Goal: Information Seeking & Learning: Understand process/instructions

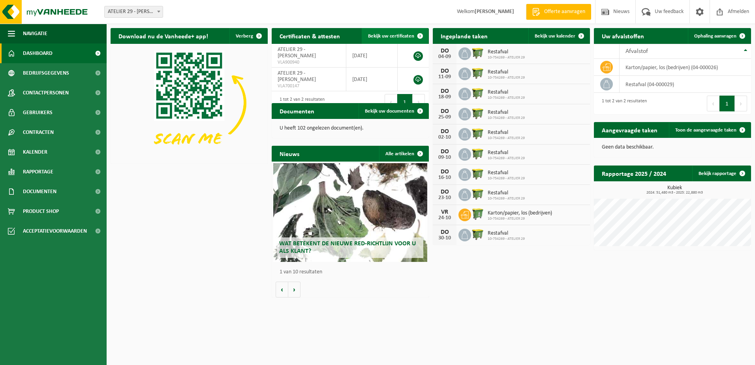
click at [378, 40] on link "Bekijk uw certificaten" at bounding box center [395, 36] width 66 height 16
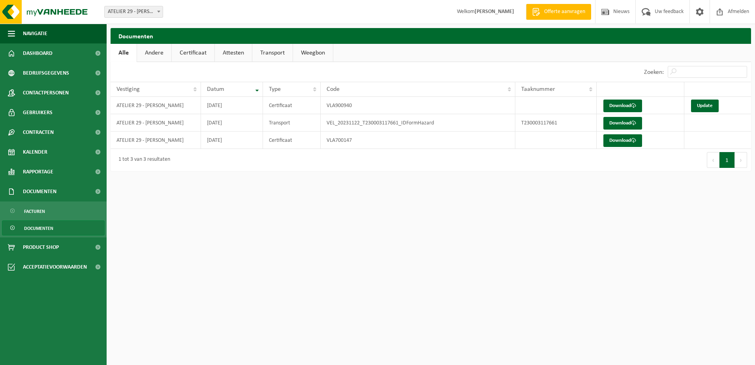
click at [163, 54] on link "Andere" at bounding box center [154, 53] width 34 height 18
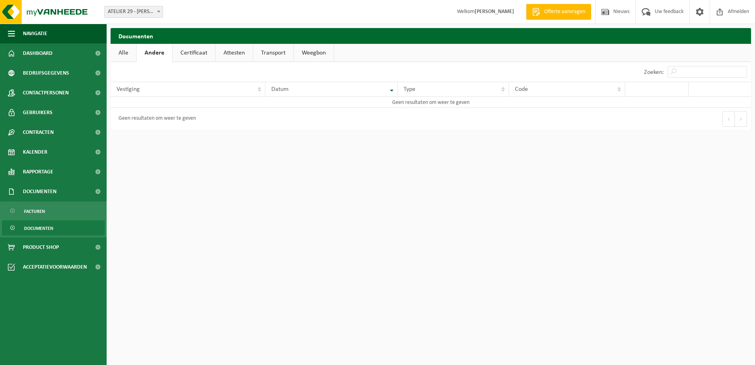
click at [195, 54] on link "Certificaat" at bounding box center [193, 53] width 43 height 18
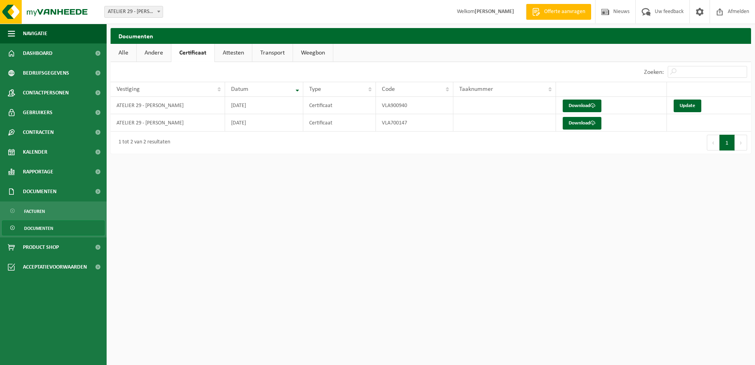
click at [229, 54] on link "Attesten" at bounding box center [233, 53] width 37 height 18
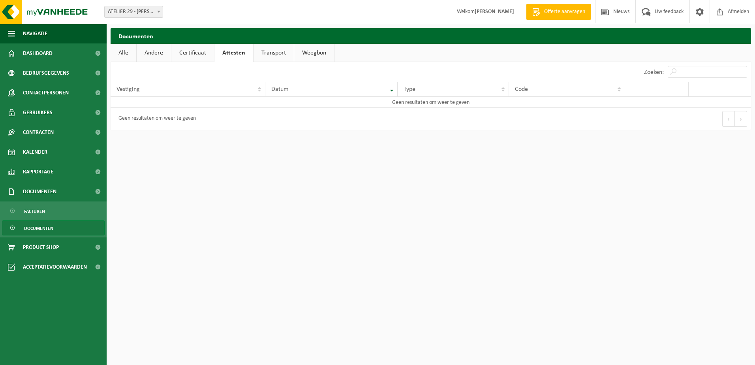
click at [265, 54] on link "Transport" at bounding box center [273, 53] width 40 height 18
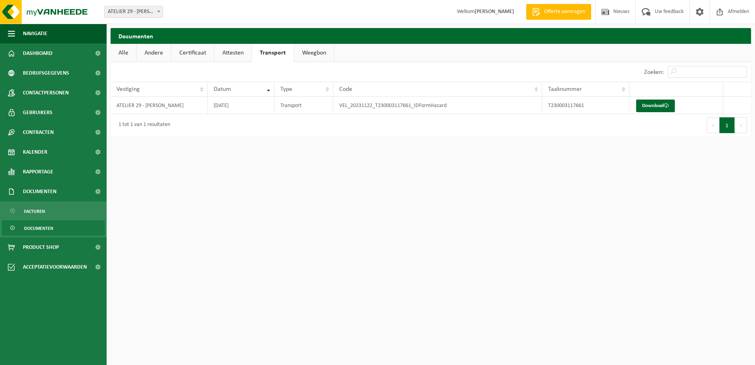
click at [317, 55] on link "Weegbon" at bounding box center [314, 53] width 40 height 18
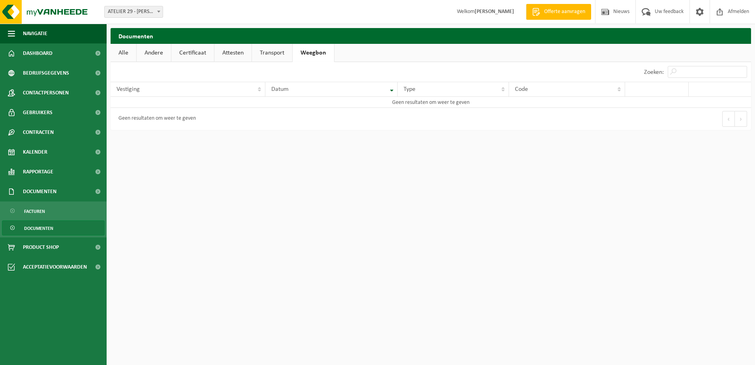
click at [135, 53] on link "Alle" at bounding box center [124, 53] width 26 height 18
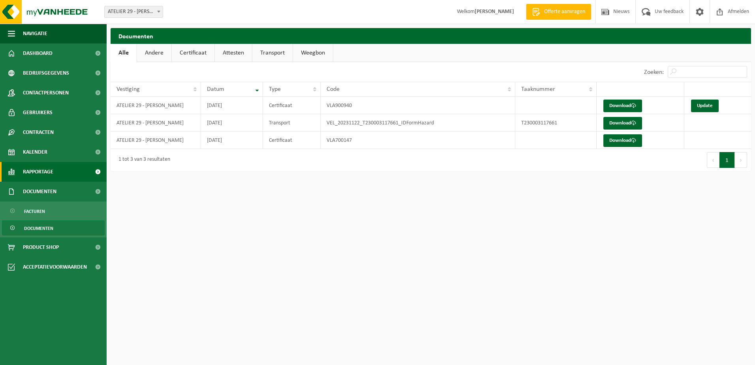
click at [54, 168] on link "Rapportage" at bounding box center [53, 172] width 107 height 20
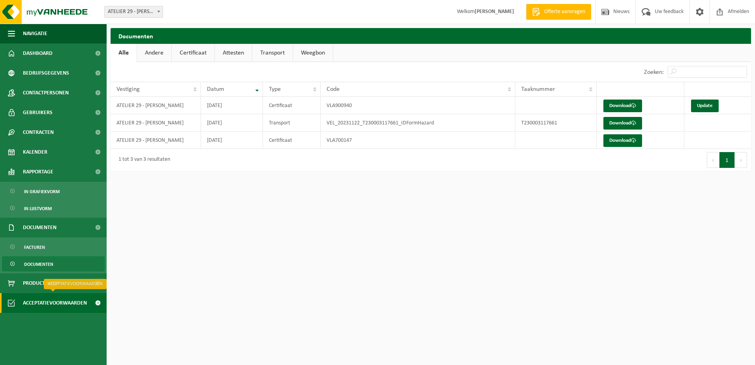
click at [33, 302] on span "Acceptatievoorwaarden" at bounding box center [55, 303] width 64 height 20
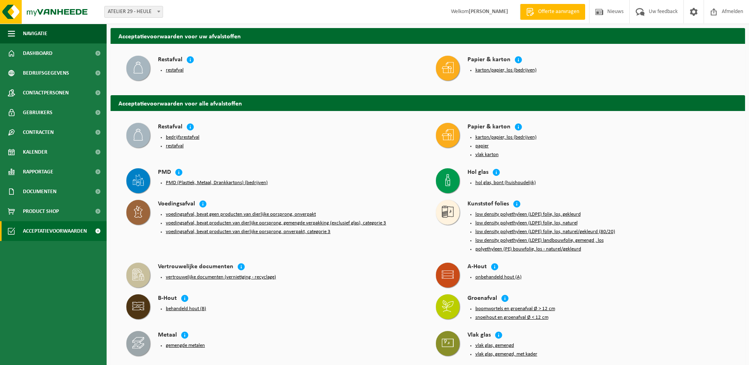
click at [170, 68] on button "restafval" at bounding box center [175, 70] width 18 height 6
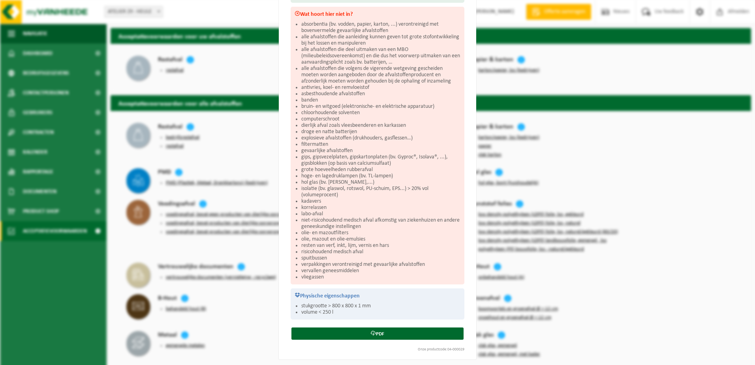
scroll to position [121, 0]
click at [354, 343] on div "Acceptatievoorwaarden voor restafval Wat hoort hierin? niet-recycleerbaar brand…" at bounding box center [377, 131] width 197 height 456
click at [395, 242] on li "resten van verf, inkt, lijm, vernis en hars" at bounding box center [380, 245] width 159 height 6
click at [217, 140] on div "Restafval Sluiten Acceptatievoorwaarden voor restafval Wat hoort hierin? niet-r…" at bounding box center [377, 182] width 755 height 365
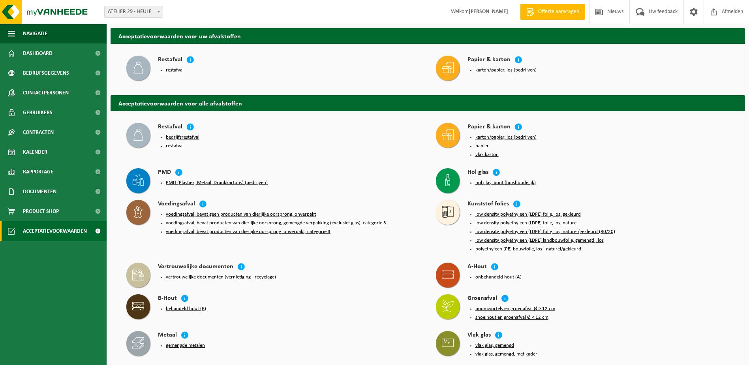
click at [506, 71] on button "karton/papier, los (bedrijven)" at bounding box center [505, 70] width 61 height 6
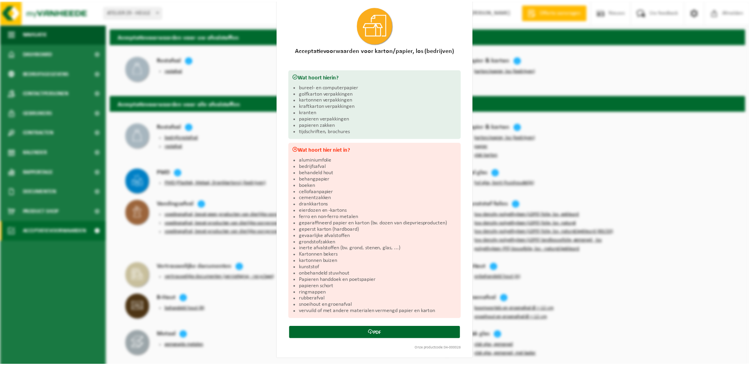
scroll to position [0, 0]
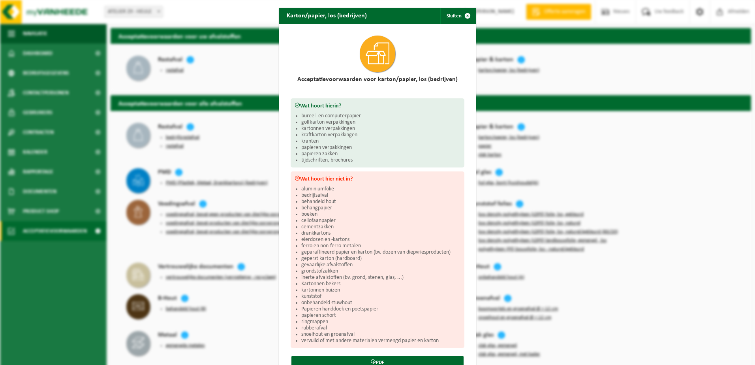
click at [748, 212] on div "Karton/papier, los (bedrijven) Sluiten Acceptatievoorwaarden voor karton/papier…" at bounding box center [377, 182] width 755 height 365
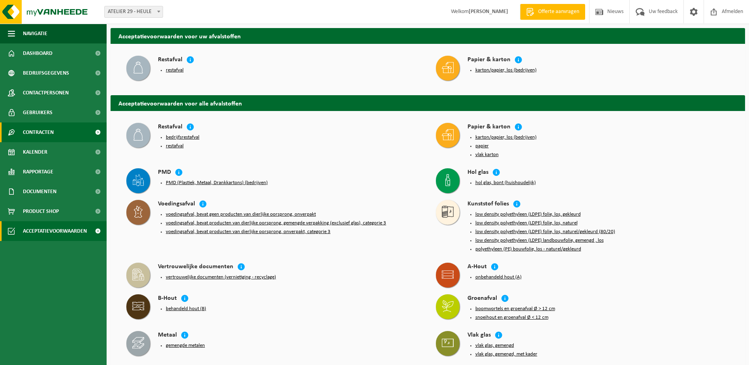
click at [42, 135] on span "Contracten" at bounding box center [38, 132] width 31 height 20
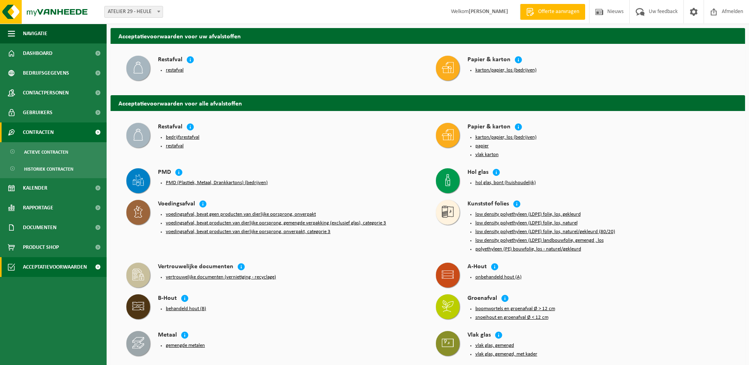
click at [42, 135] on span "Contracten" at bounding box center [38, 132] width 31 height 20
